Goal: Obtain resource: Download file/media

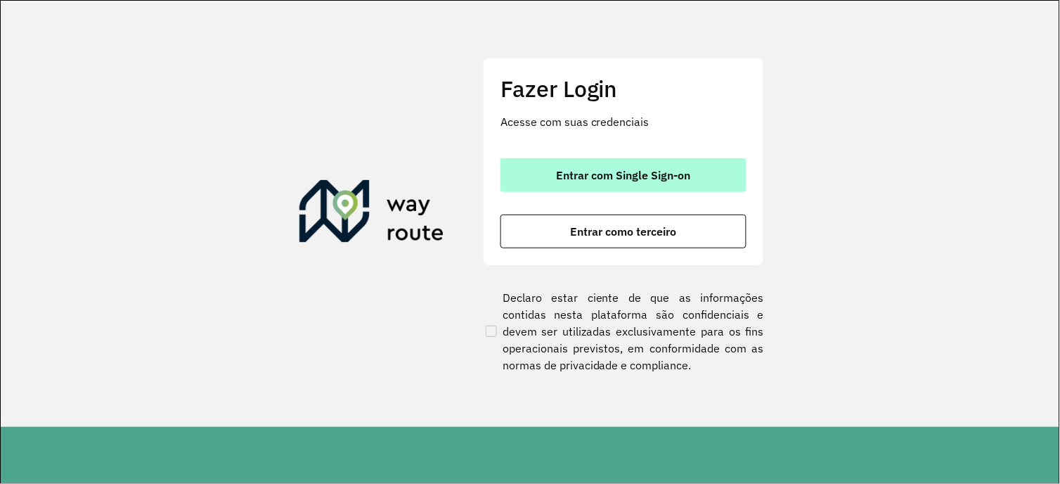
click at [619, 173] on span "Entrar com Single Sign-on" at bounding box center [624, 174] width 134 height 11
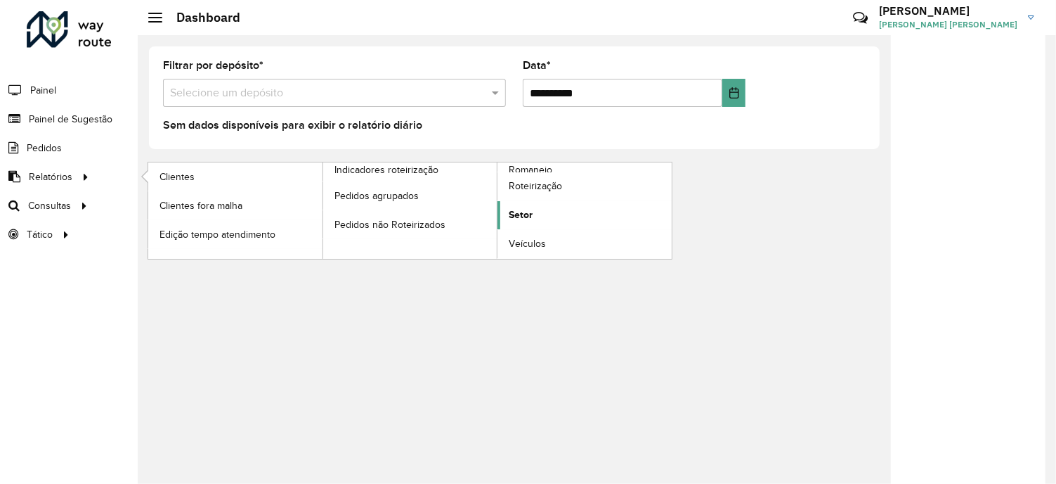
click at [517, 212] on span "Setor" at bounding box center [521, 214] width 24 height 15
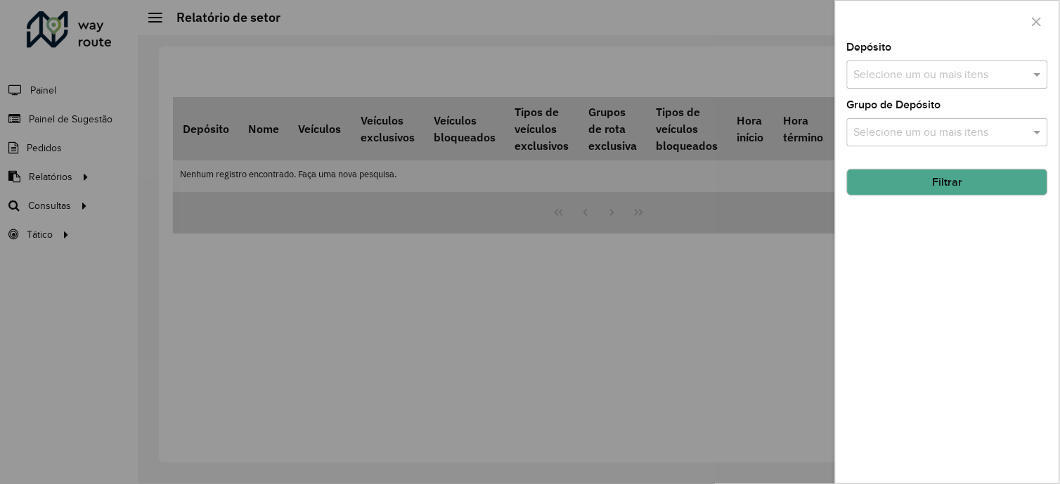
click at [895, 65] on div "Selecione um ou mais itens" at bounding box center [947, 74] width 201 height 28
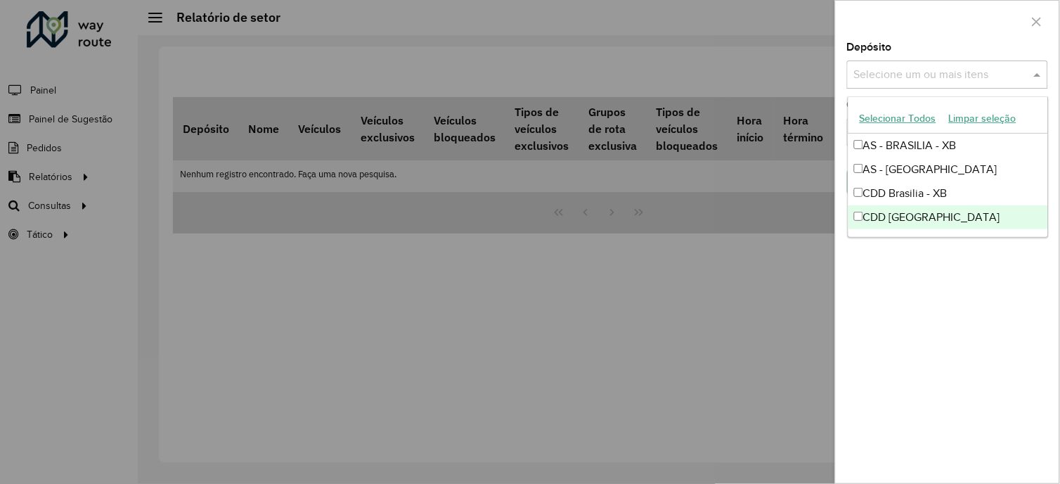
click at [875, 215] on div "CDD [GEOGRAPHIC_DATA]" at bounding box center [948, 217] width 200 height 24
click at [928, 283] on div "Depósito Selecione um ou mais itens CDD Rondonópolis × × Grupo de Depósito Sele…" at bounding box center [947, 262] width 223 height 441
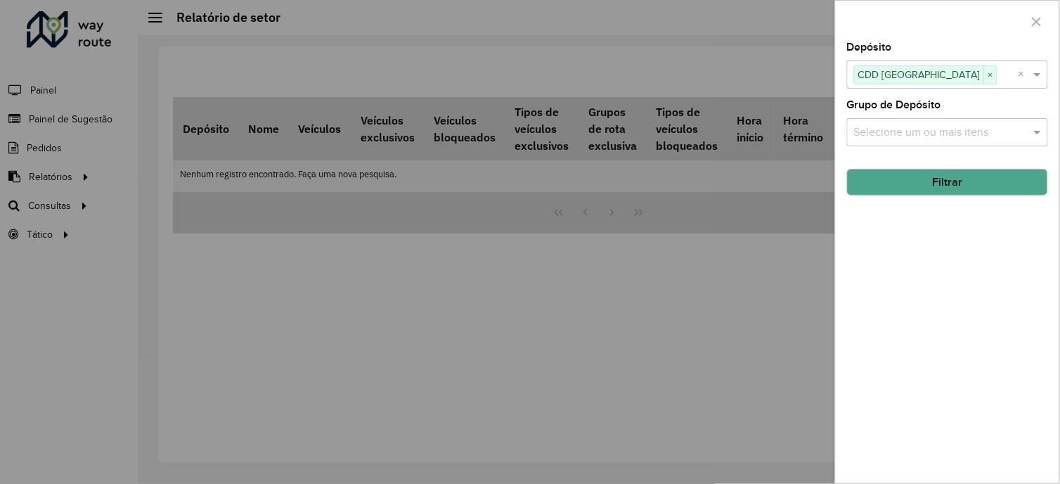
click at [961, 135] on input "text" at bounding box center [940, 132] width 180 height 17
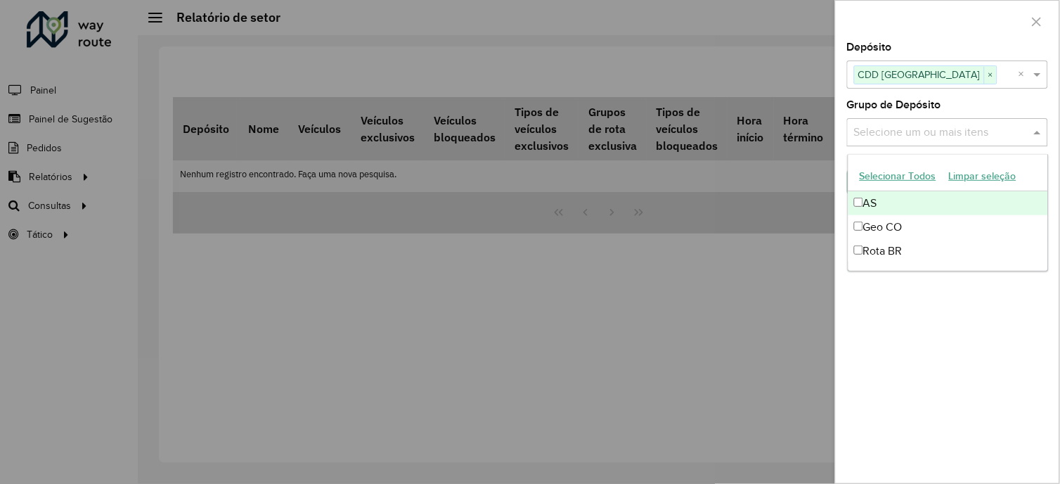
click at [961, 135] on input "text" at bounding box center [940, 132] width 180 height 17
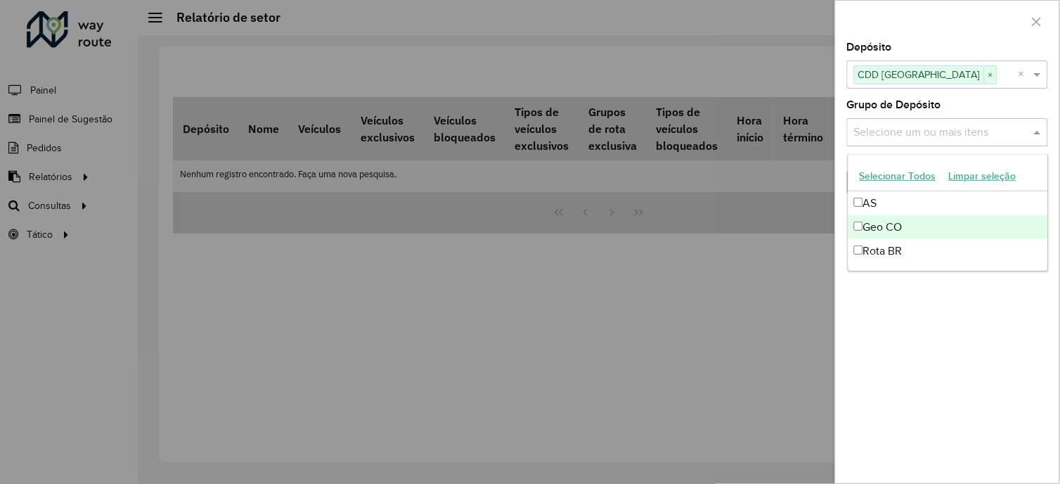
click at [1006, 352] on div "Depósito Selecione um ou mais itens CDD Rondonópolis × × Grupo de Depósito Sele…" at bounding box center [947, 262] width 223 height 441
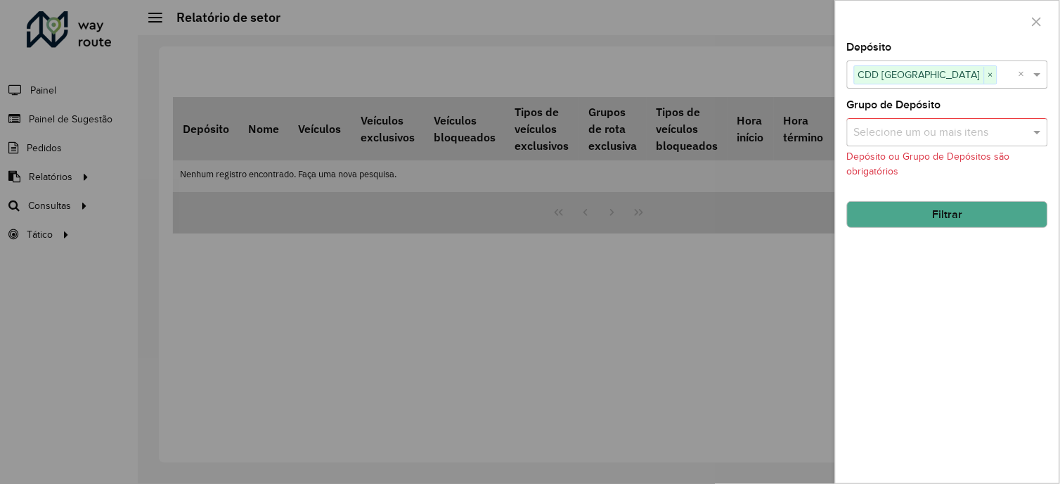
click at [958, 222] on button "Filtrar" at bounding box center [947, 214] width 201 height 27
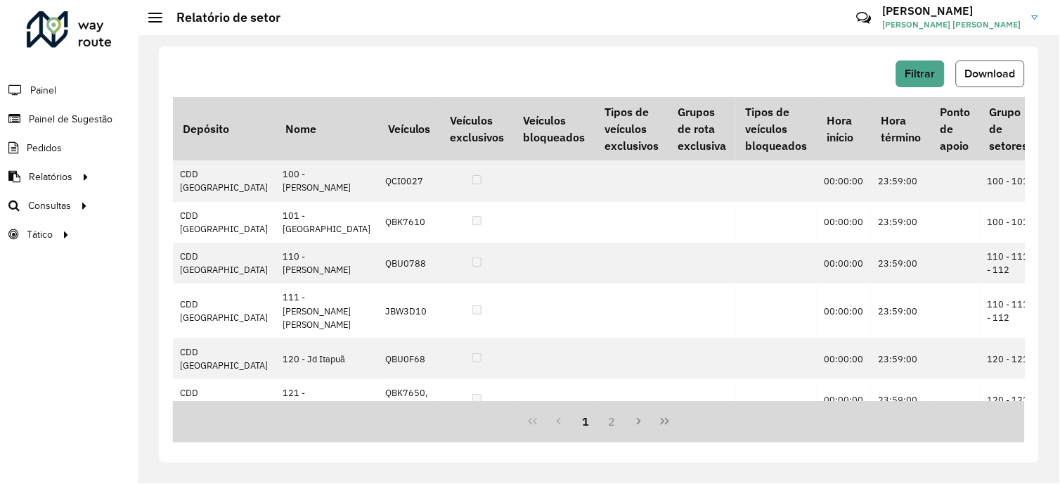
click at [1003, 70] on span "Download" at bounding box center [990, 73] width 51 height 12
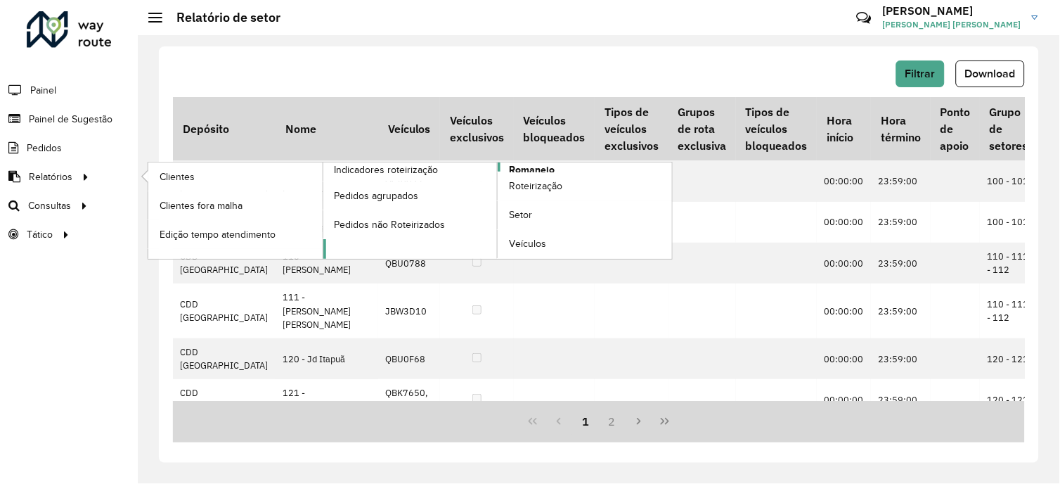
click at [533, 166] on span "Romaneio" at bounding box center [532, 169] width 46 height 15
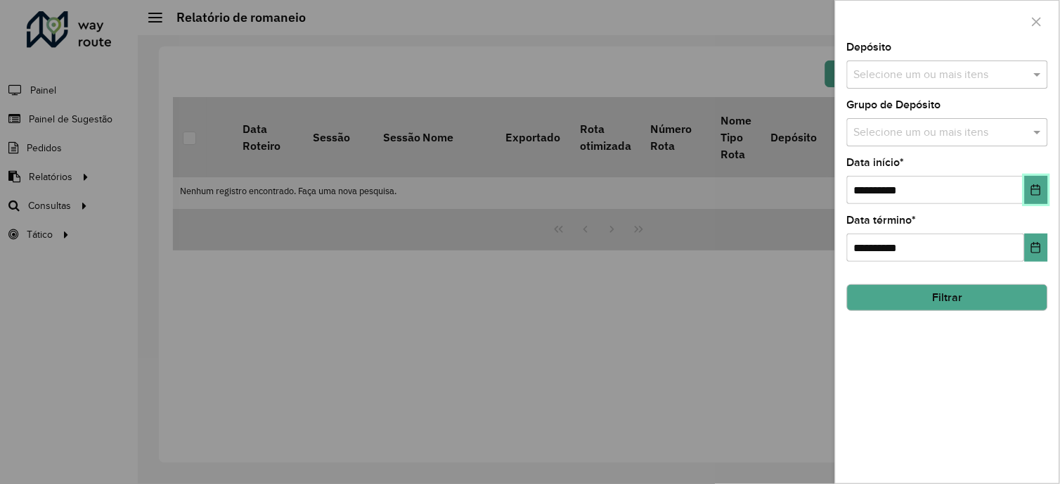
click at [1040, 188] on icon "Choose Date" at bounding box center [1035, 189] width 11 height 11
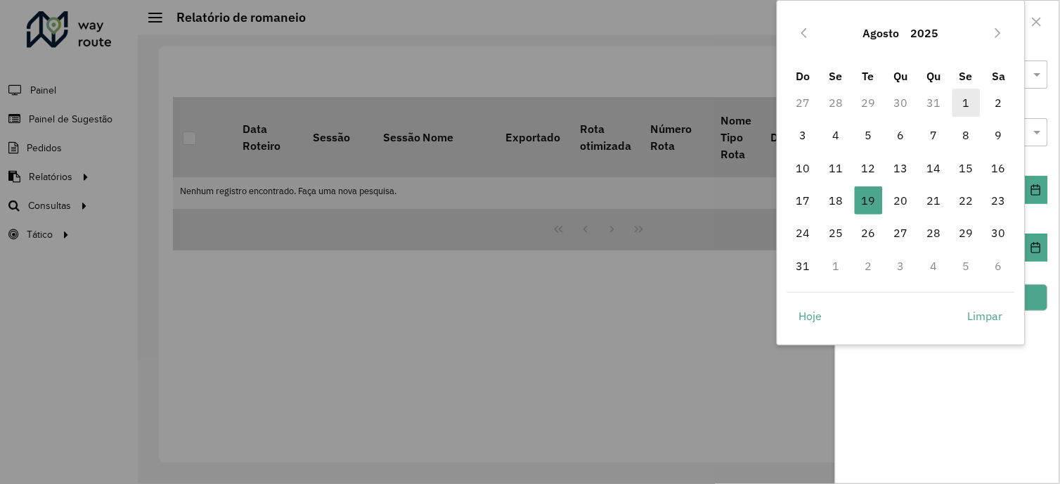
click at [964, 96] on span "1" at bounding box center [966, 103] width 28 height 28
type input "**********"
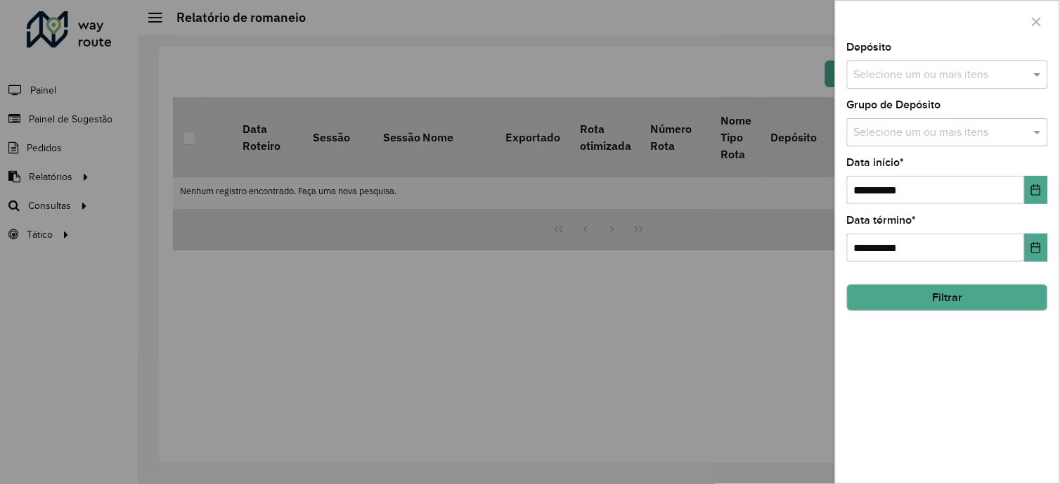
click at [987, 74] on input "text" at bounding box center [940, 75] width 180 height 17
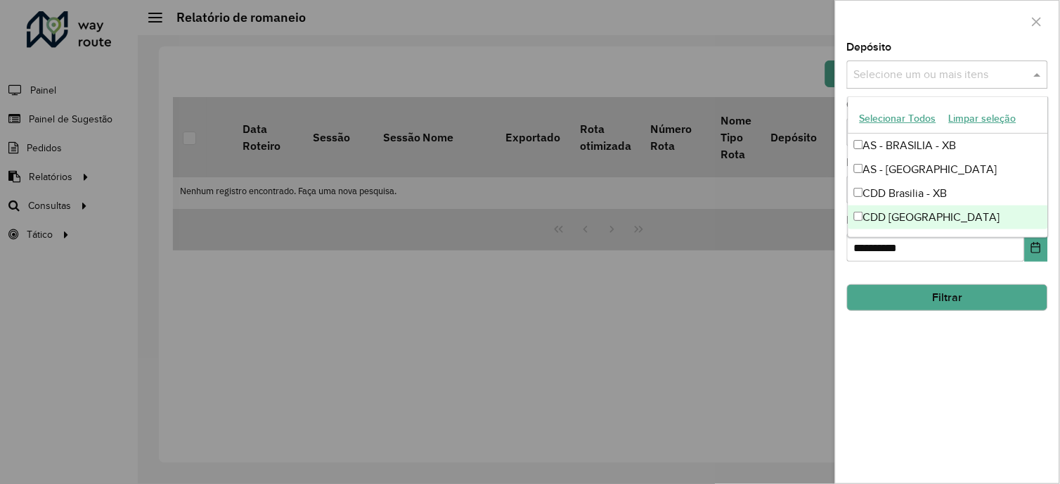
click at [903, 214] on div "CDD [GEOGRAPHIC_DATA]" at bounding box center [948, 217] width 200 height 24
click at [933, 289] on button "Filtrar" at bounding box center [947, 297] width 201 height 27
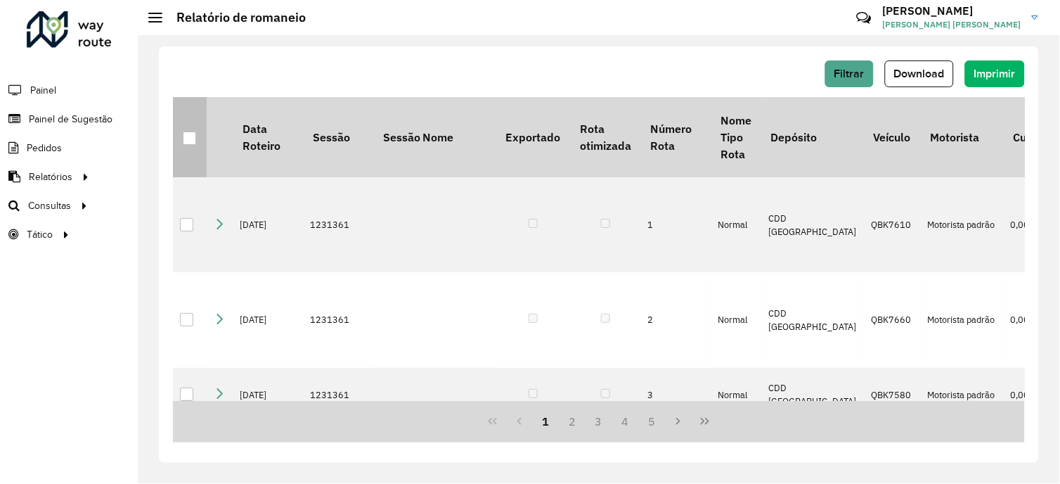
click at [188, 136] on div at bounding box center [189, 137] width 13 height 13
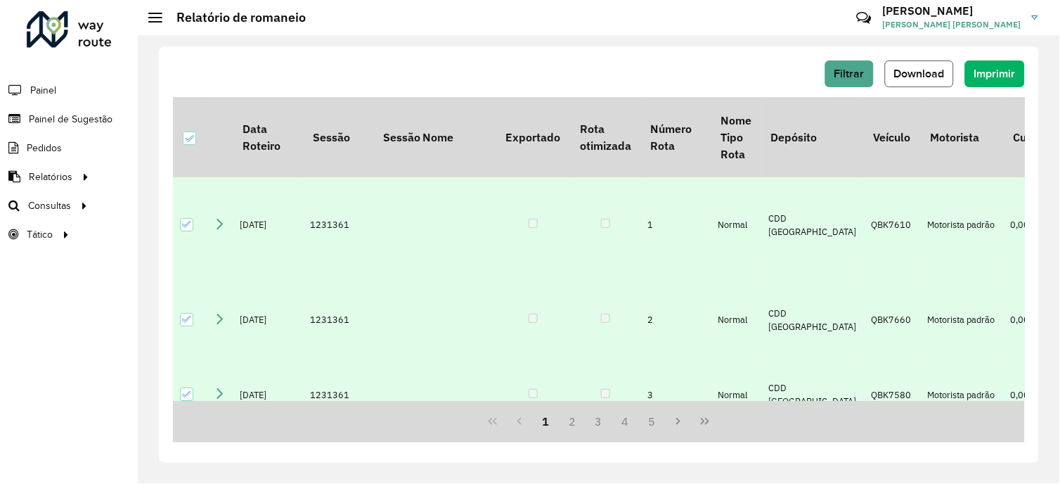
click at [905, 67] on span "Download" at bounding box center [919, 73] width 51 height 12
click at [589, 78] on div "Filtrar Download Imprimir" at bounding box center [599, 73] width 852 height 27
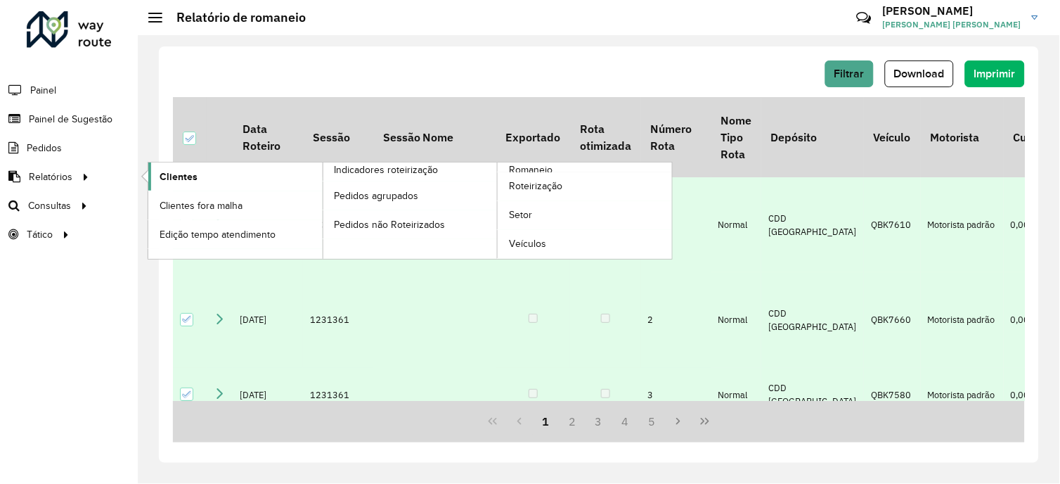
click at [174, 173] on span "Clientes" at bounding box center [179, 176] width 38 height 15
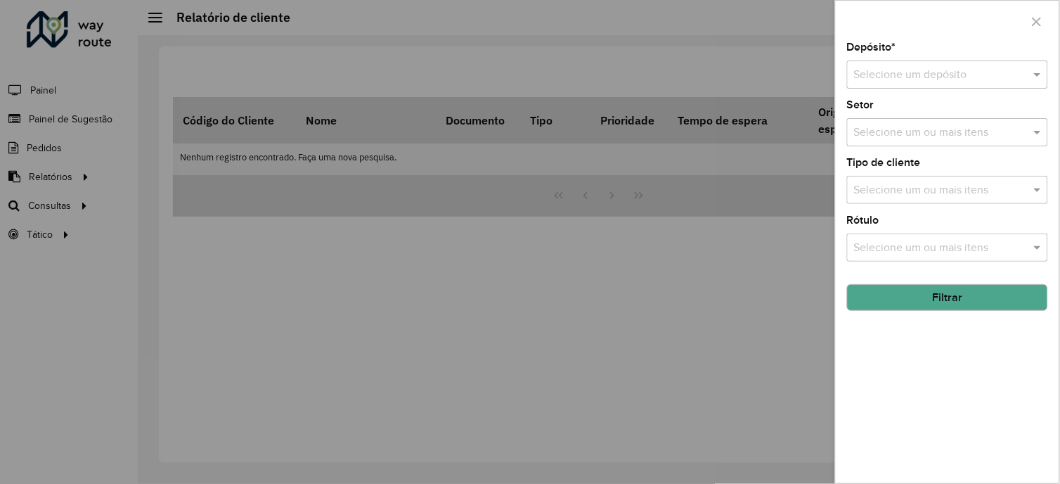
click at [990, 73] on input "text" at bounding box center [933, 75] width 159 height 17
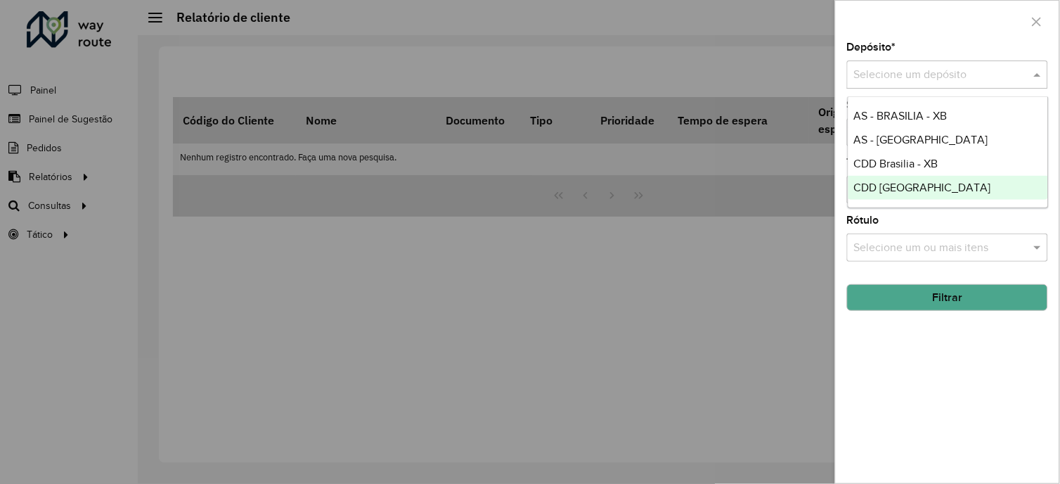
click at [896, 186] on span "CDD [GEOGRAPHIC_DATA]" at bounding box center [922, 187] width 137 height 12
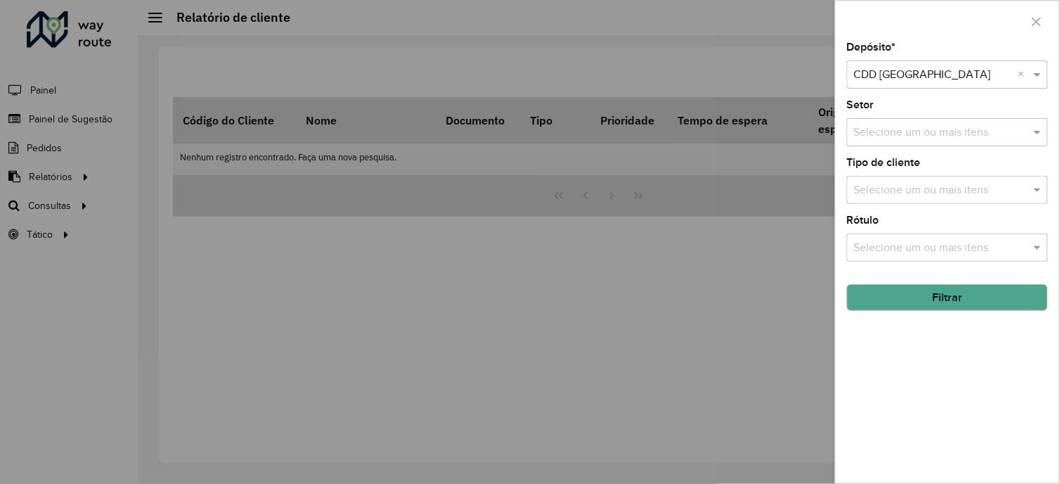
click at [933, 134] on input "text" at bounding box center [940, 132] width 180 height 17
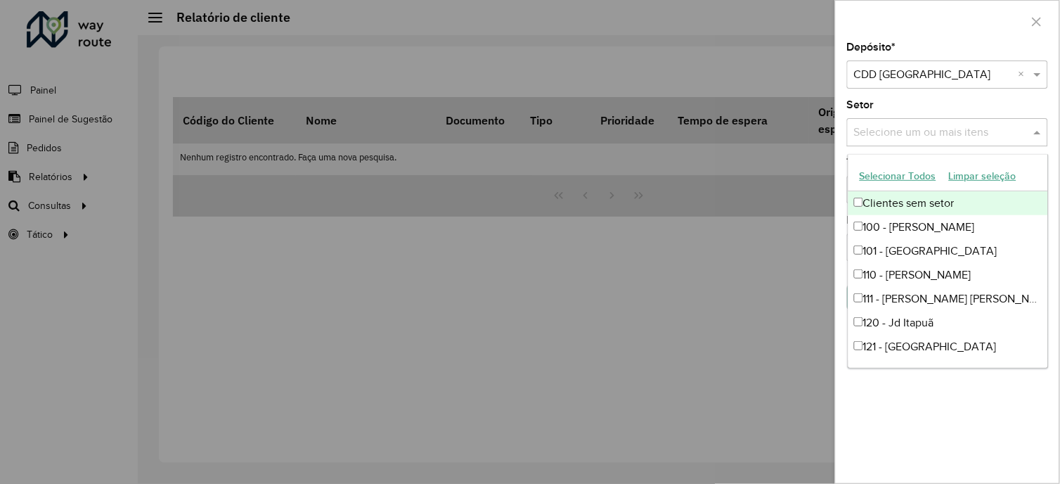
click at [933, 134] on input "text" at bounding box center [940, 132] width 180 height 17
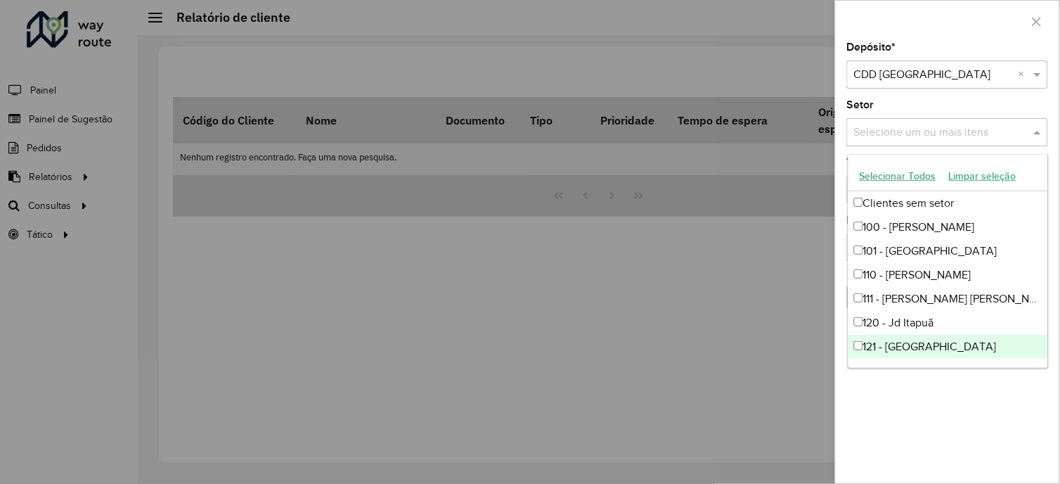
click at [935, 437] on div "Depósito * Selecione um depósito × CDD Rondonópolis × Setor Selecione um ou mai…" at bounding box center [947, 262] width 223 height 441
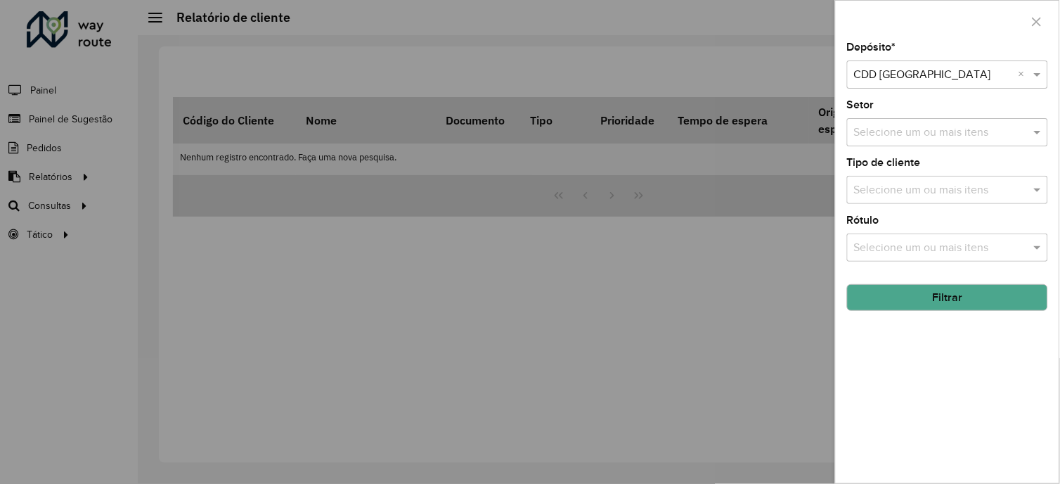
click at [919, 298] on button "Filtrar" at bounding box center [947, 297] width 201 height 27
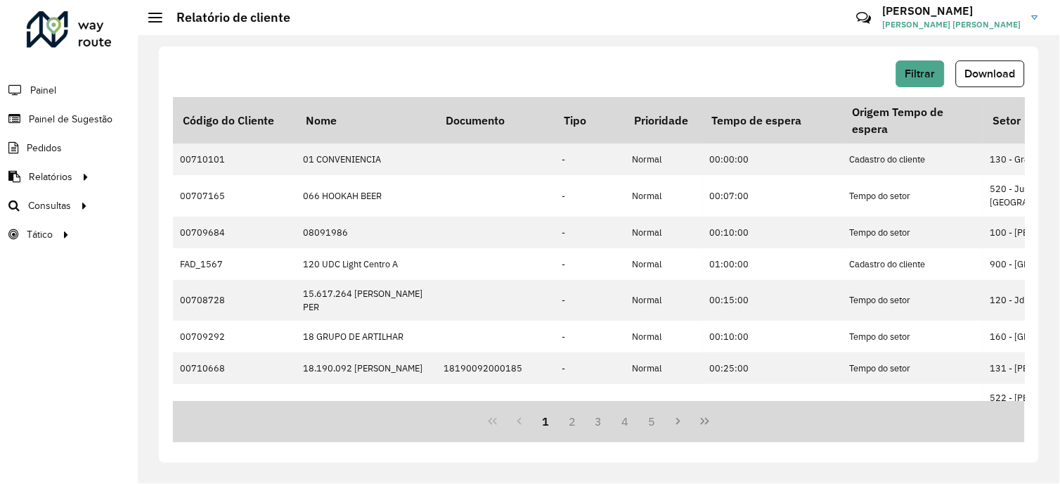
click at [1001, 74] on span "Download" at bounding box center [990, 73] width 51 height 12
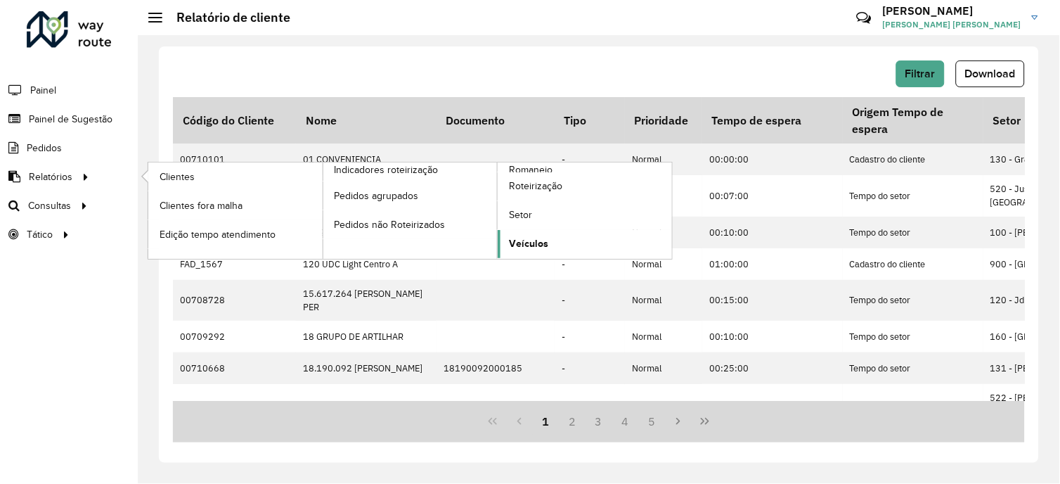
click at [528, 241] on span "Veículos" at bounding box center [528, 243] width 39 height 15
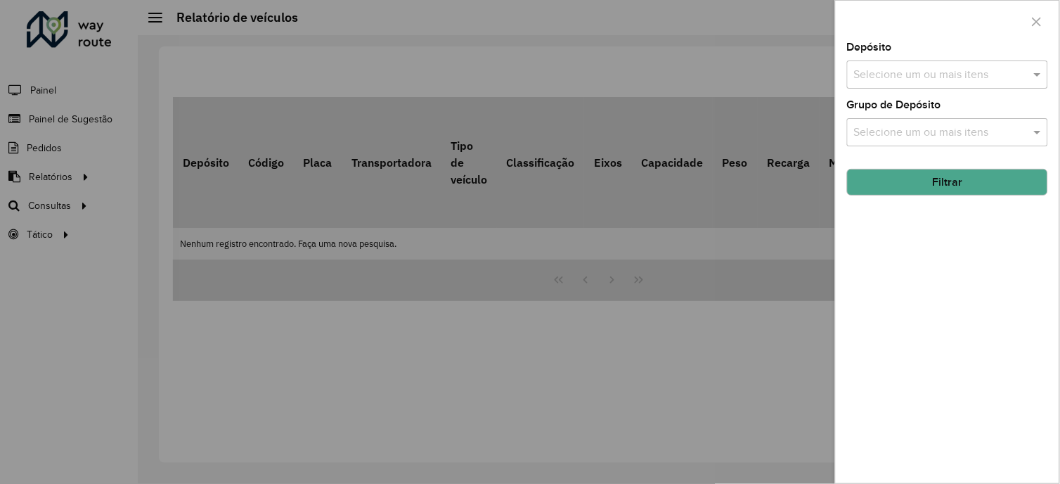
click at [940, 72] on input "text" at bounding box center [940, 75] width 180 height 17
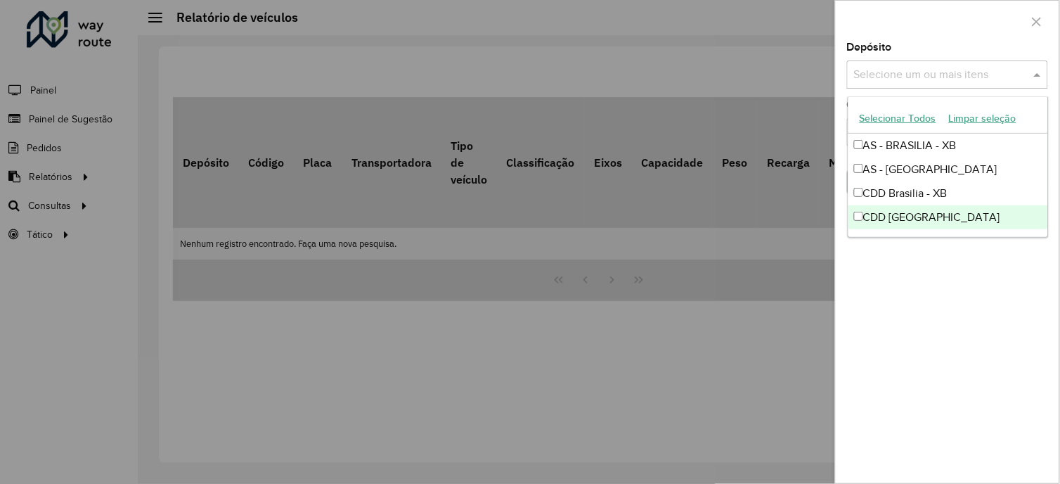
click at [926, 214] on div "CDD [GEOGRAPHIC_DATA]" at bounding box center [948, 217] width 200 height 24
click at [938, 261] on div "Depósito Selecione um ou mais itens CDD Rondonópolis × × Grupo de Depósito Sele…" at bounding box center [947, 262] width 223 height 441
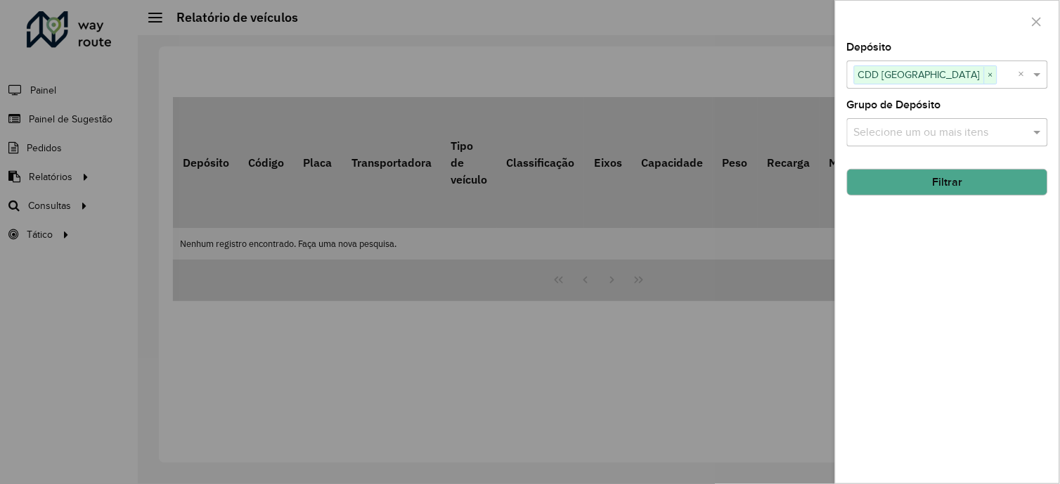
click at [928, 183] on button "Filtrar" at bounding box center [947, 182] width 201 height 27
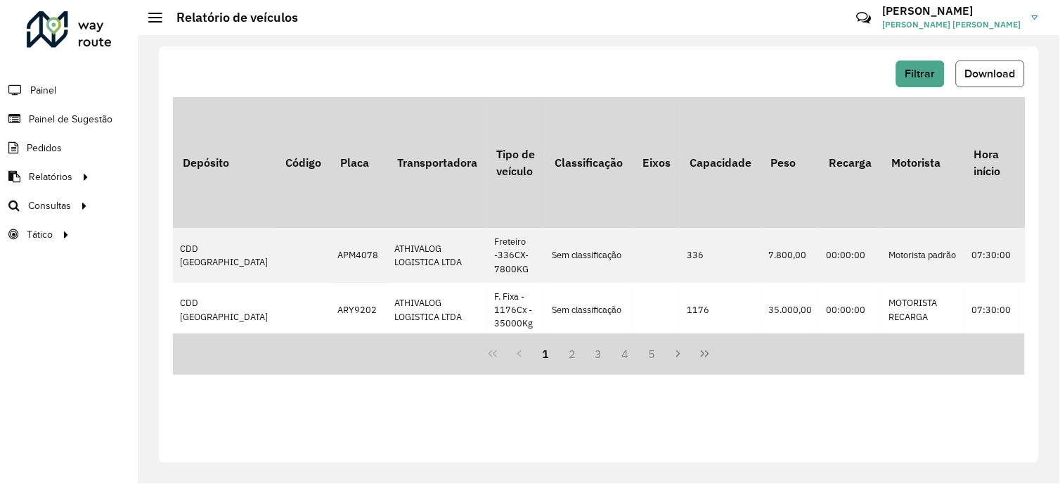
click at [990, 70] on span "Download" at bounding box center [990, 73] width 51 height 12
